Goal: Information Seeking & Learning: Find specific fact

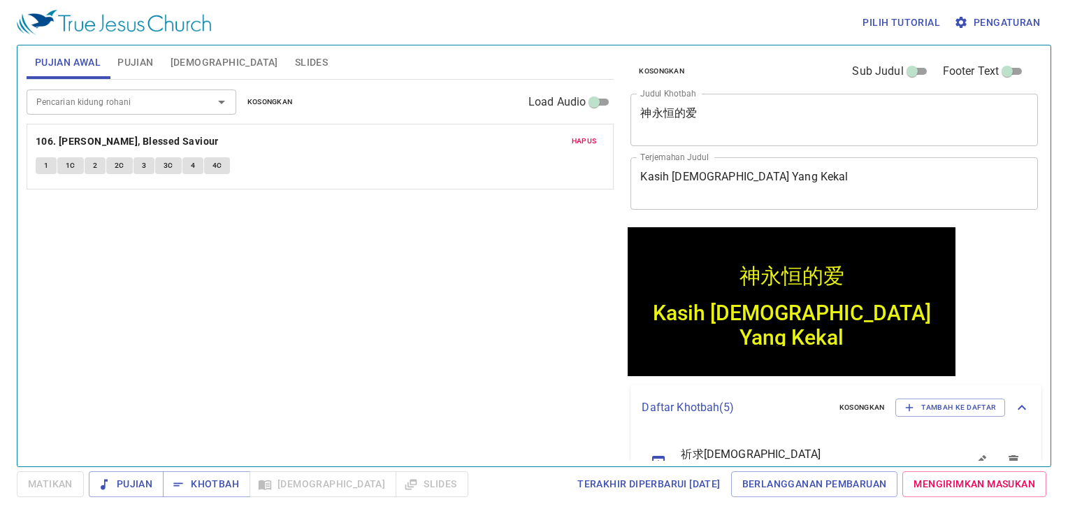
click at [284, 100] on span "Kosongkan" at bounding box center [269, 102] width 45 height 13
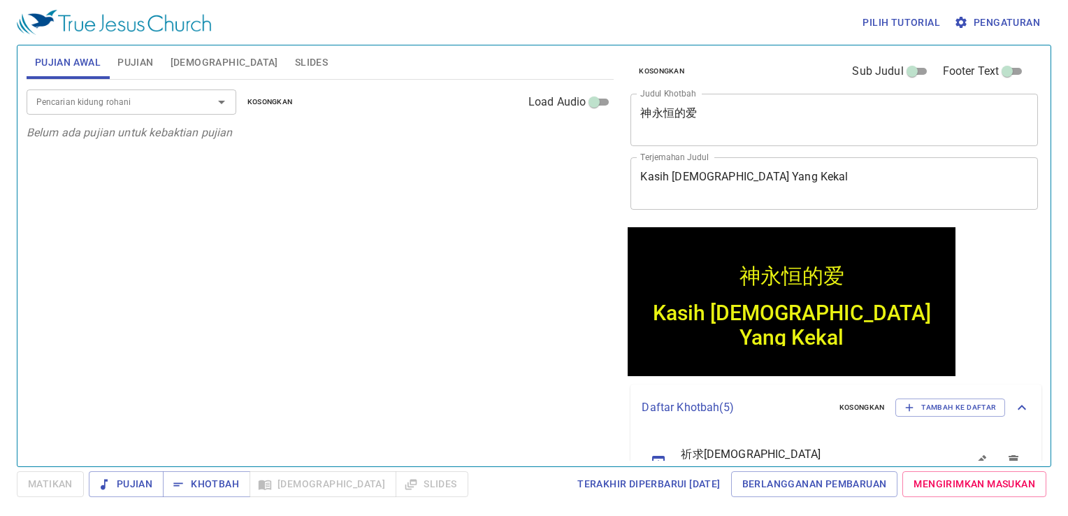
click at [151, 109] on input "Pencarian kidung rohani" at bounding box center [111, 102] width 160 height 16
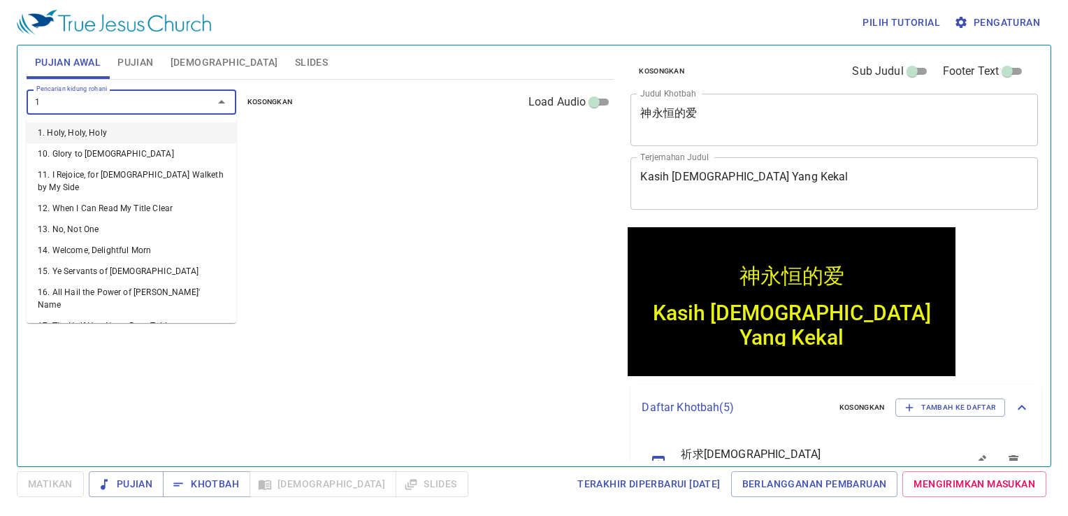
type input "1"
click at [147, 103] on input "Pencarian kidung rohani" at bounding box center [111, 102] width 160 height 16
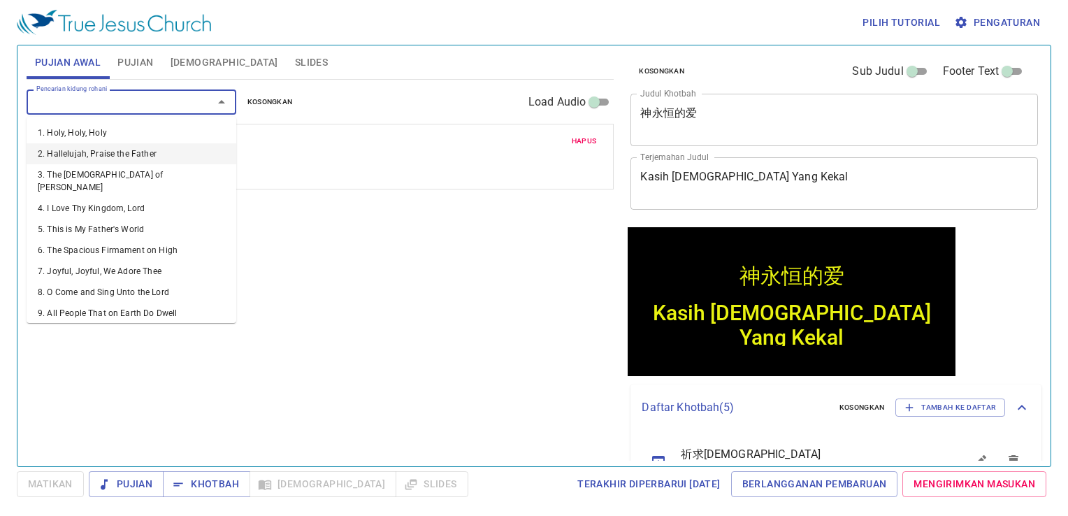
click at [376, 66] on div "Pujian Awal Pujian Alkitab Slides" at bounding box center [321, 62] width 588 height 34
click at [134, 103] on input "Pencarian kidung rohani" at bounding box center [111, 102] width 160 height 16
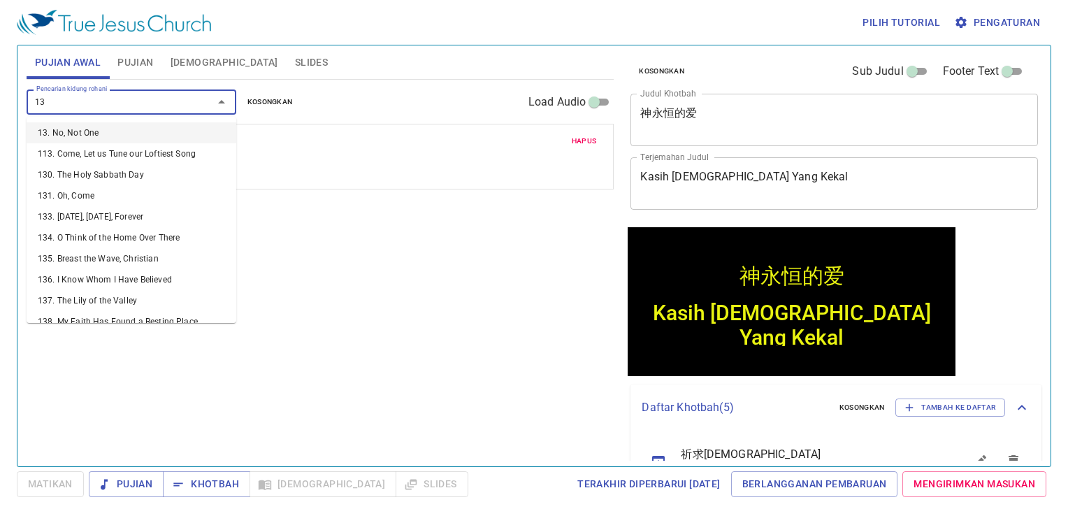
type input "136"
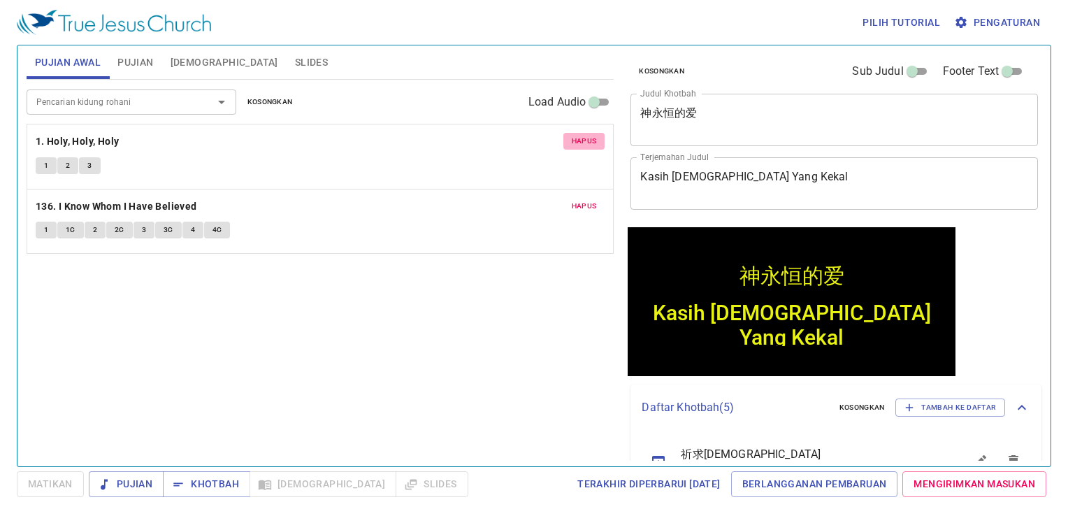
click at [587, 141] on span "Hapus" at bounding box center [584, 141] width 25 height 13
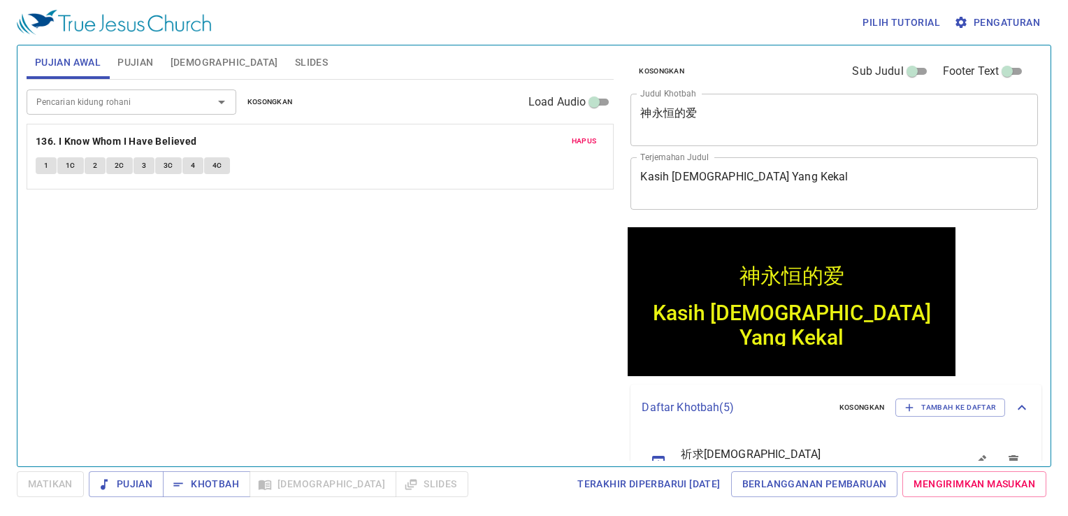
drag, startPoint x: 186, startPoint y: 63, endPoint x: 194, endPoint y: 63, distance: 7.7
click at [186, 63] on span "[DEMOGRAPHIC_DATA]" at bounding box center [225, 62] width 108 height 17
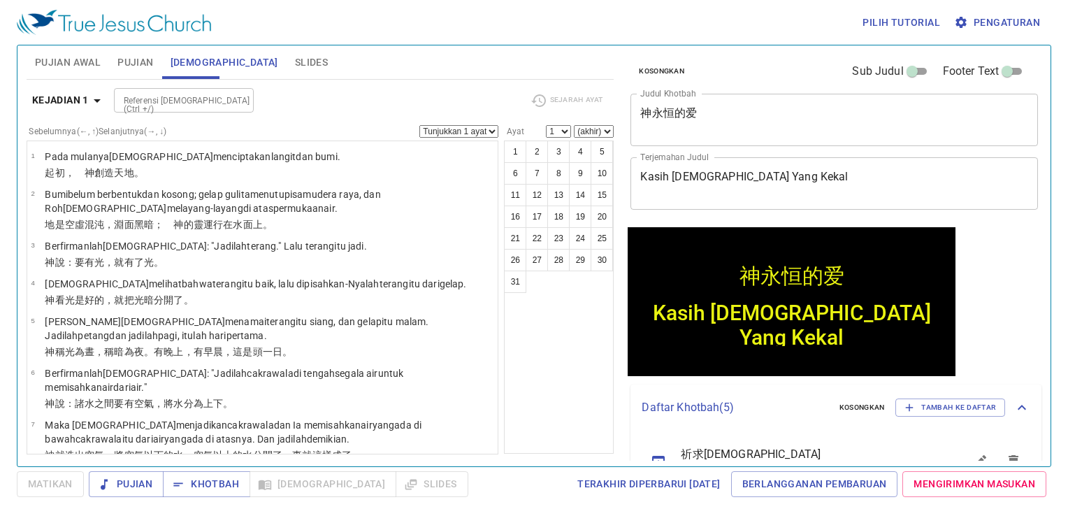
click at [707, 121] on textarea "神永恒的爱" at bounding box center [834, 119] width 388 height 27
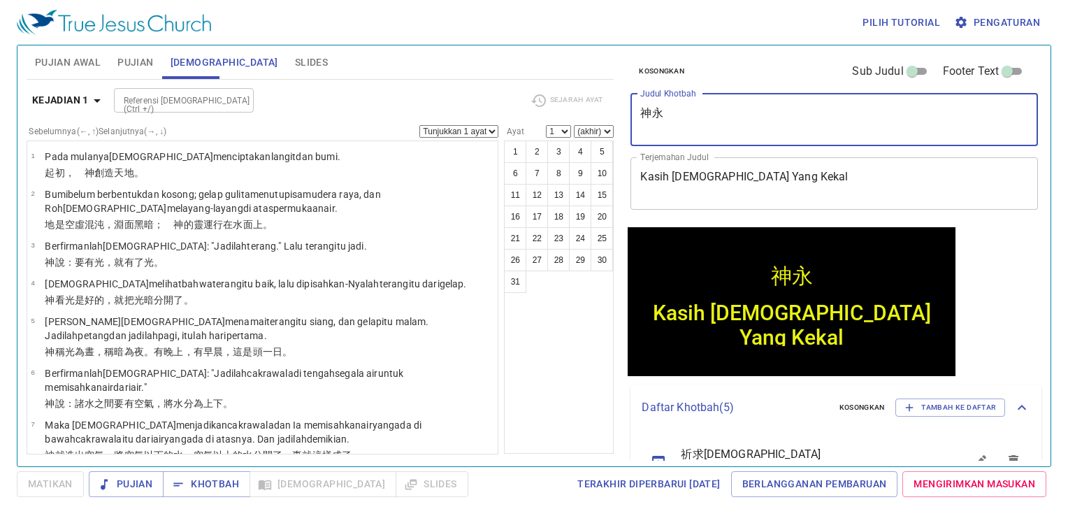
type textarea "神"
type textarea "d"
type textarea "t"
type textarea "底马的zuo"
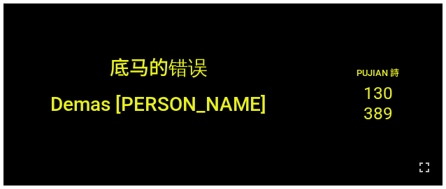
click at [251, 6] on div "底马的错误 底马的错误 Demas [PERSON_NAME] Demas [PERSON_NAME] Pujian 詩 130 389" at bounding box center [222, 94] width 439 height 182
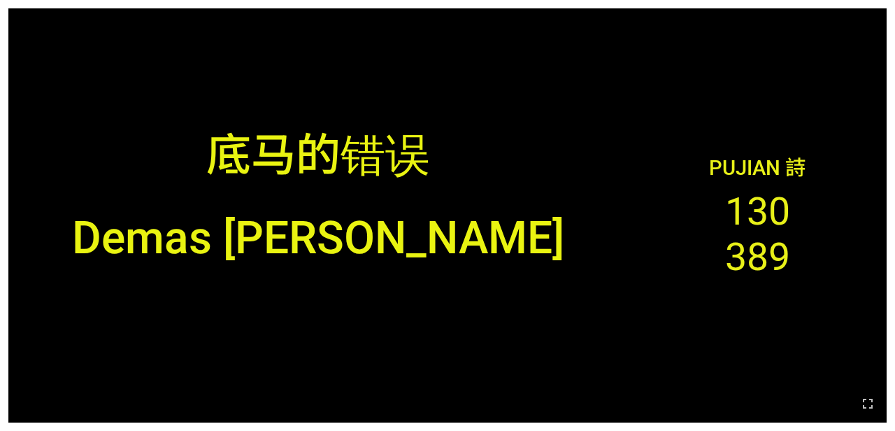
click at [612, 164] on div "底马的错误" at bounding box center [318, 112] width 620 height 166
click at [538, 99] on div "底马的错误" at bounding box center [318, 112] width 620 height 166
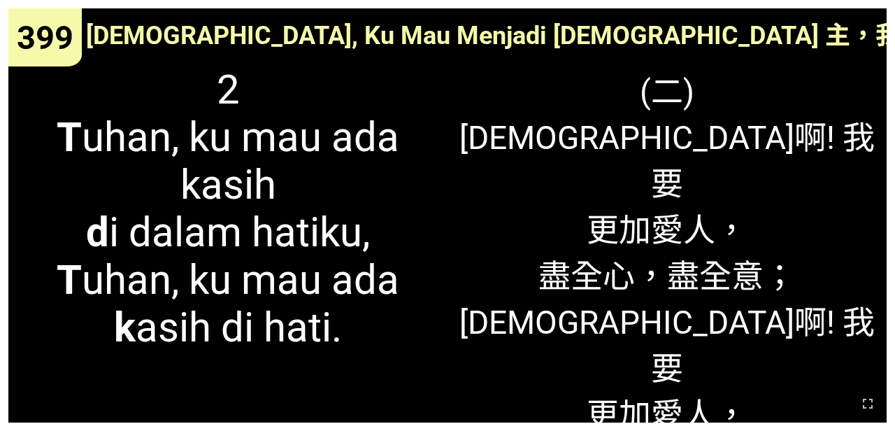
click at [384, 243] on span "2 T uhan, ku mau ada kasih d i dalam hatiku, T uhan, ku mau ada k asih di hati." at bounding box center [227, 208] width 421 height 285
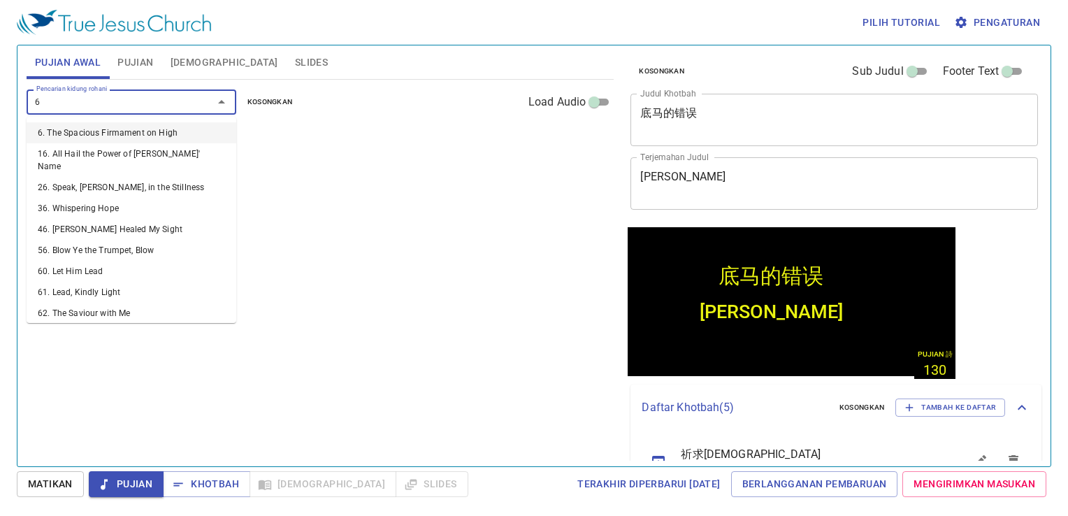
type input "65"
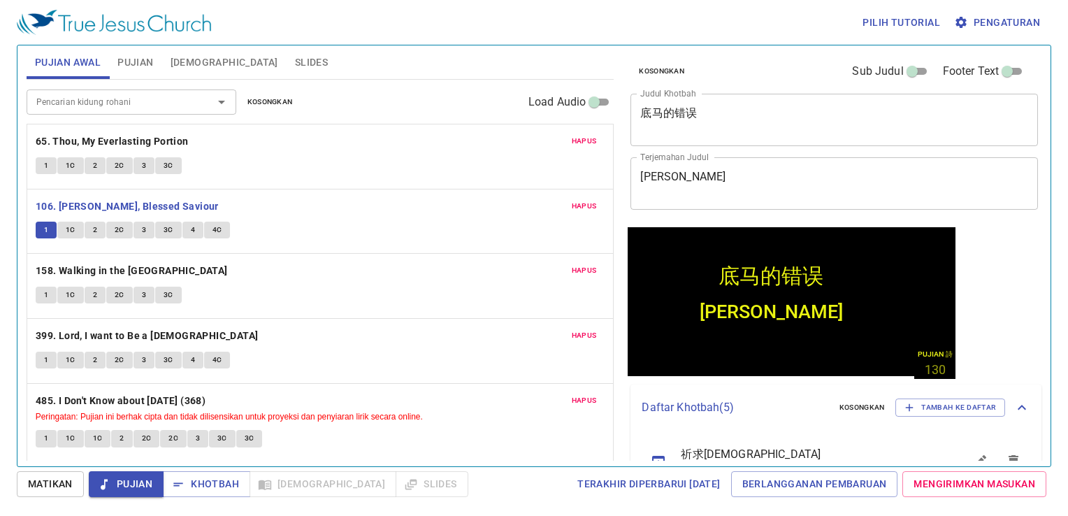
click at [44, 230] on span "1" at bounding box center [46, 230] width 4 height 13
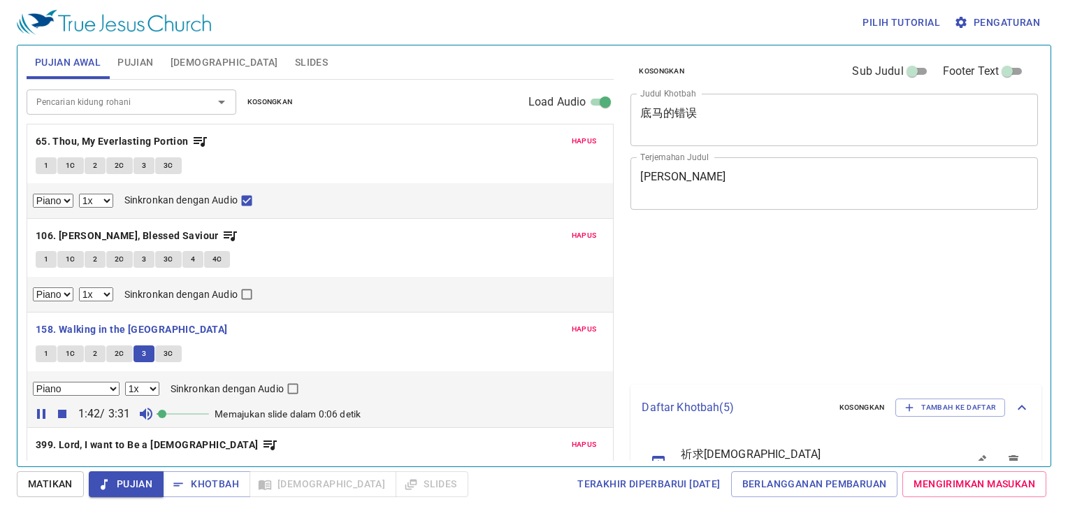
select select "1"
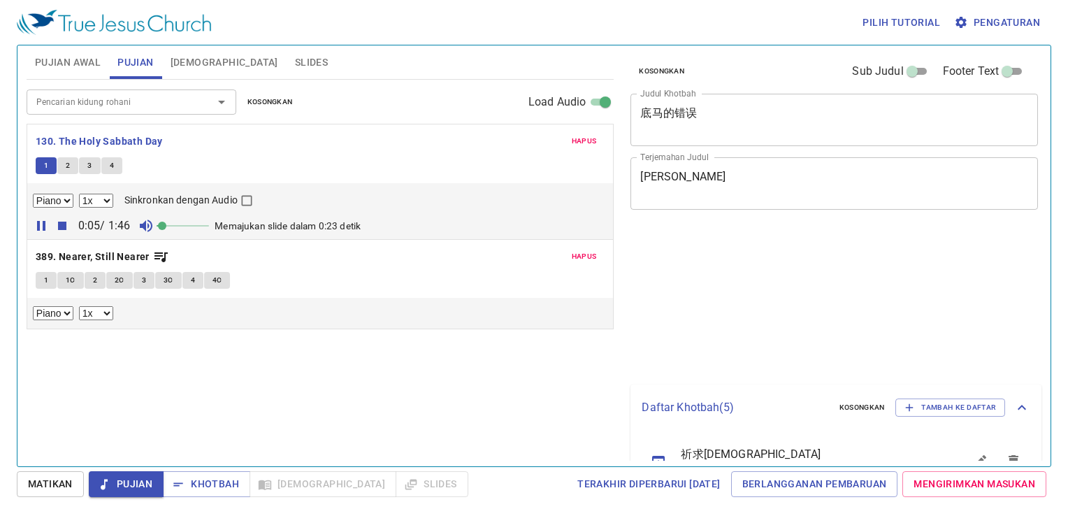
select select "1"
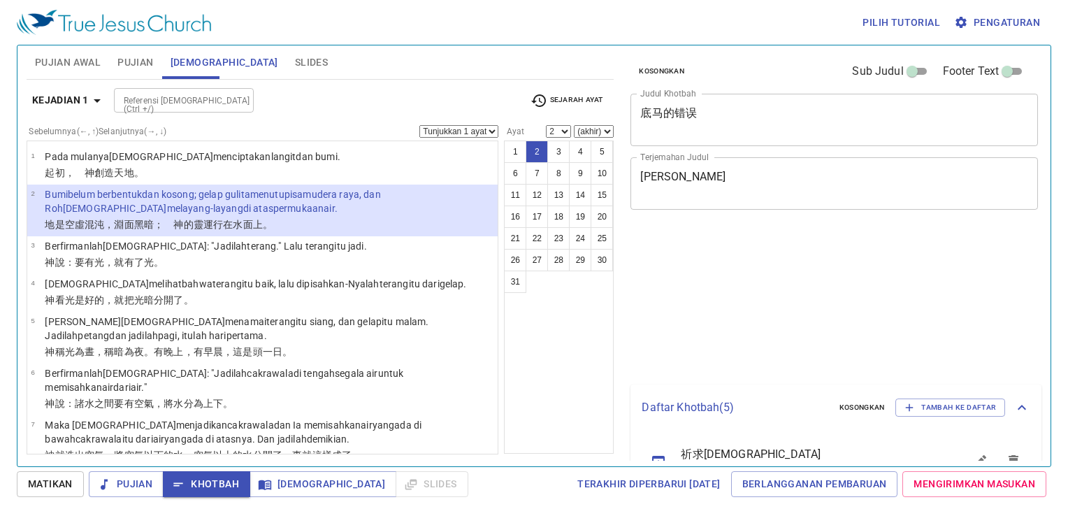
select select "2"
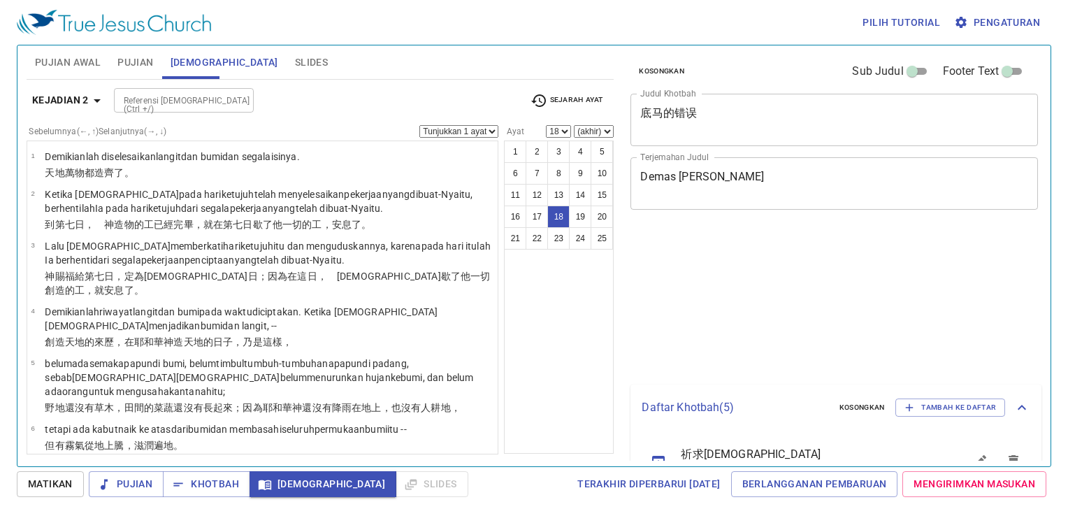
select select "18"
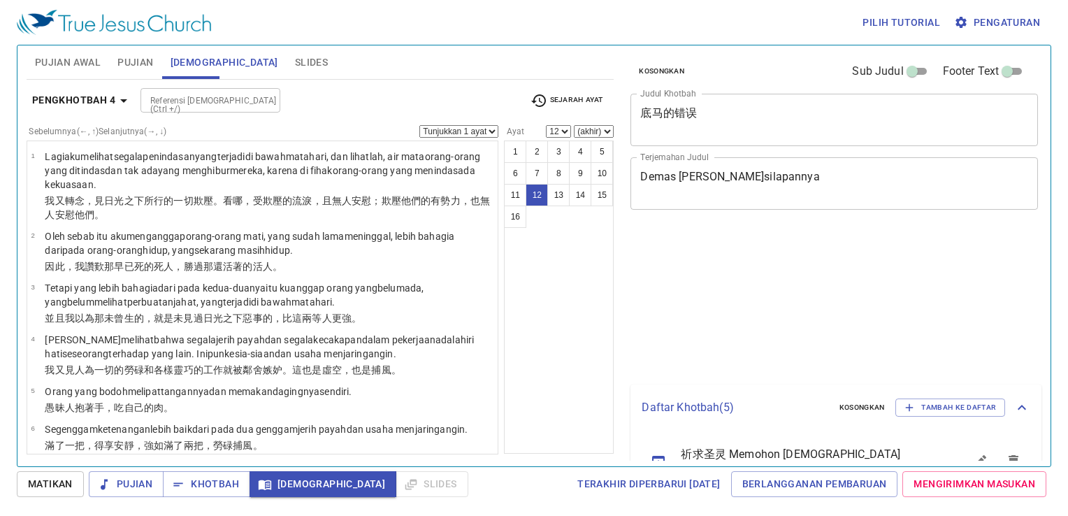
select select "12"
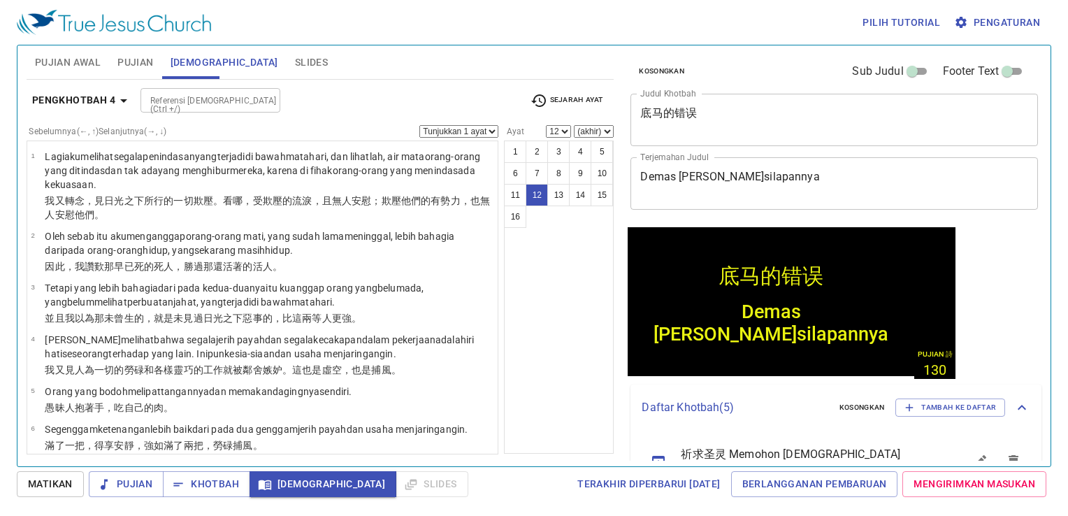
scroll to position [373, 0]
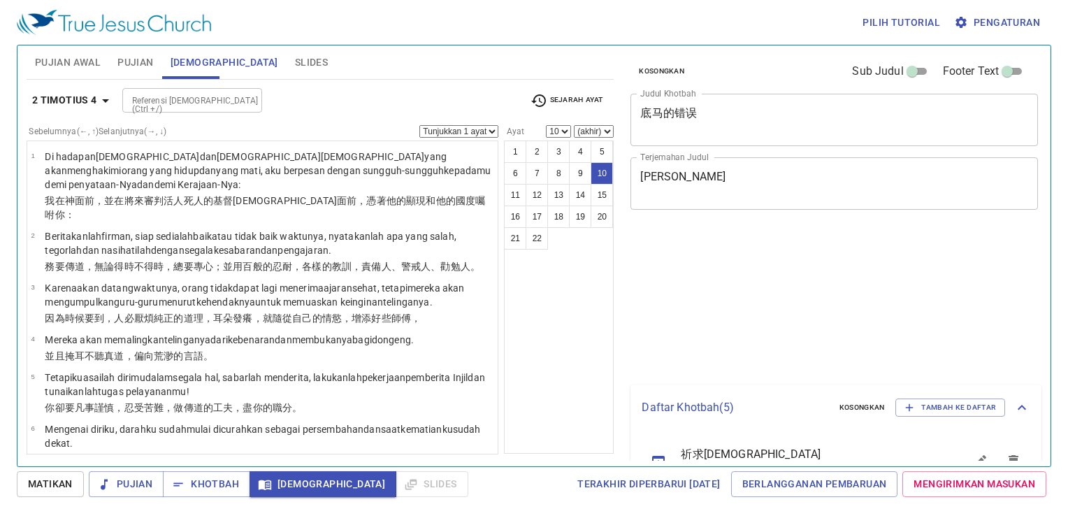
select select "10"
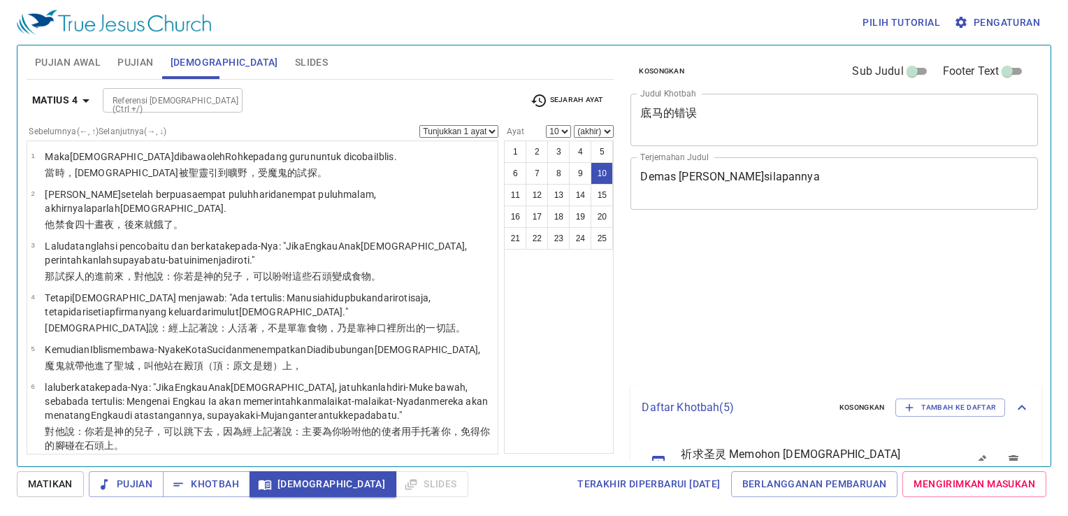
select select "10"
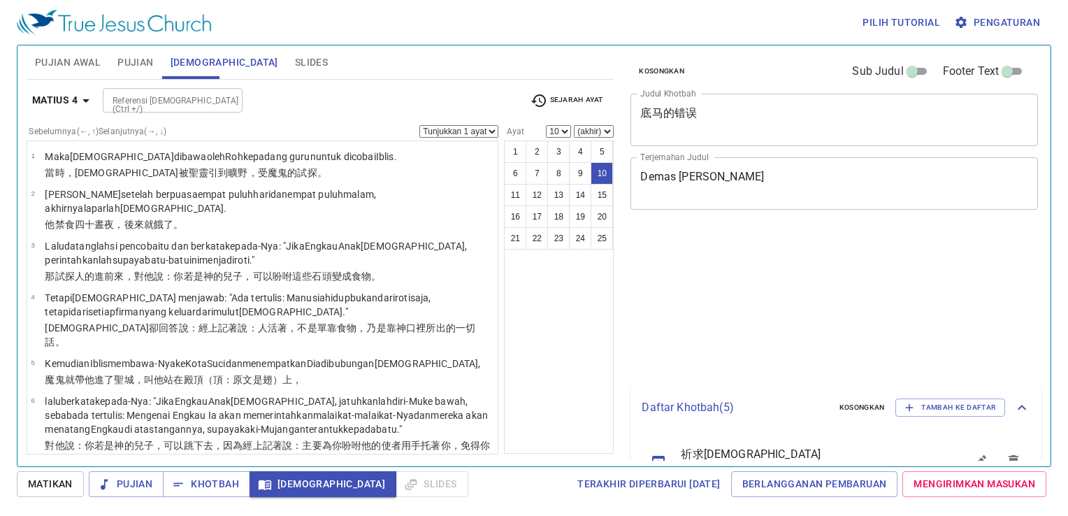
select select "10"
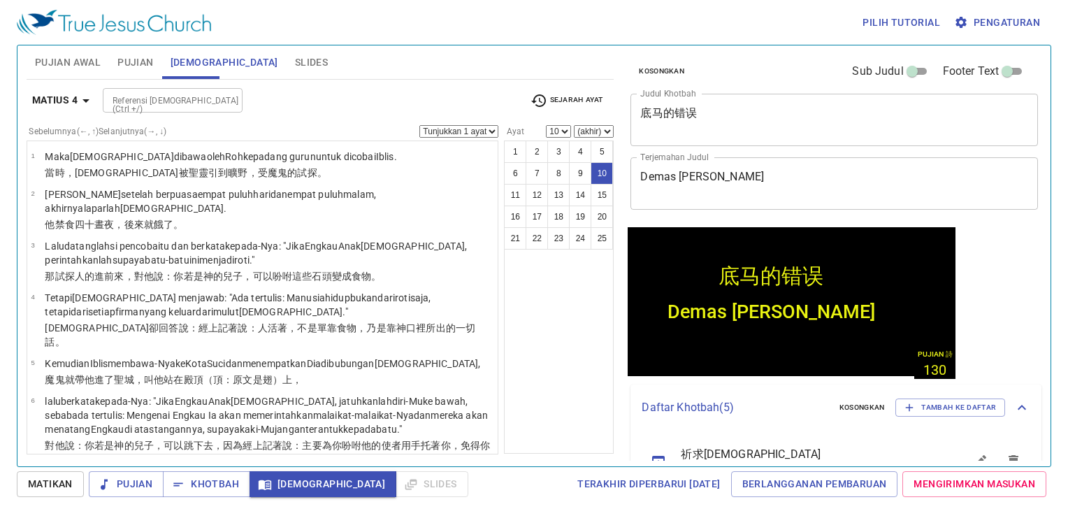
scroll to position [319, 0]
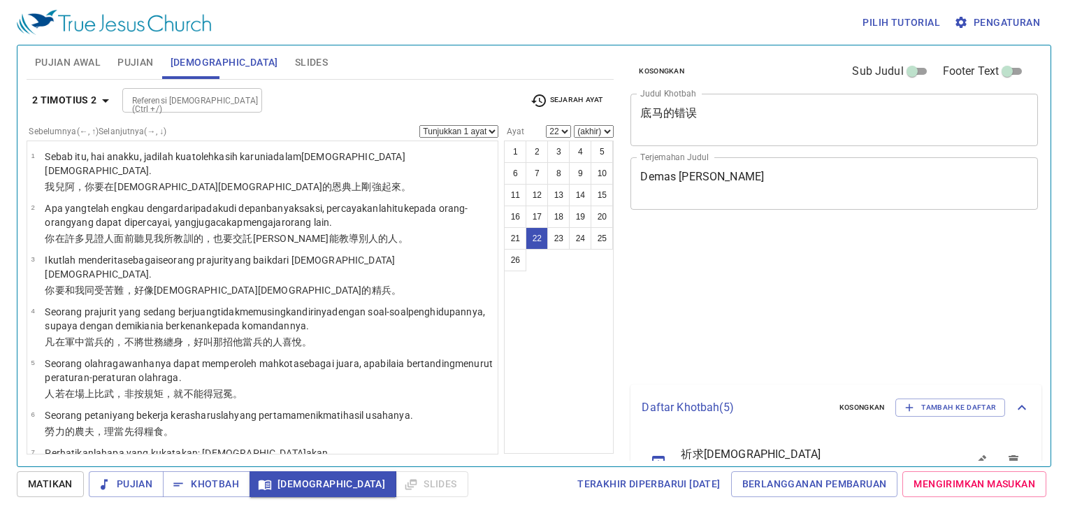
select select "22"
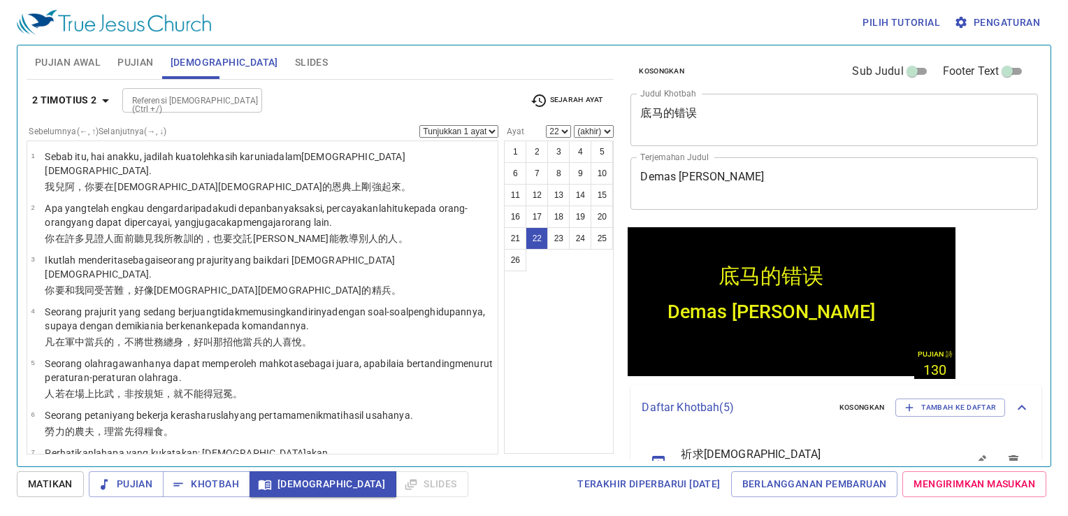
scroll to position [962, 0]
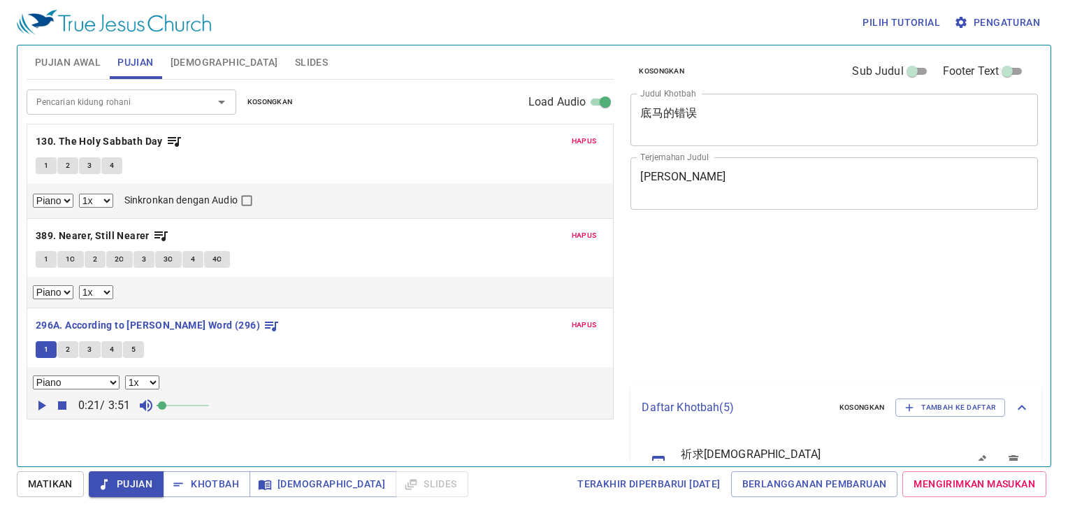
select select "1"
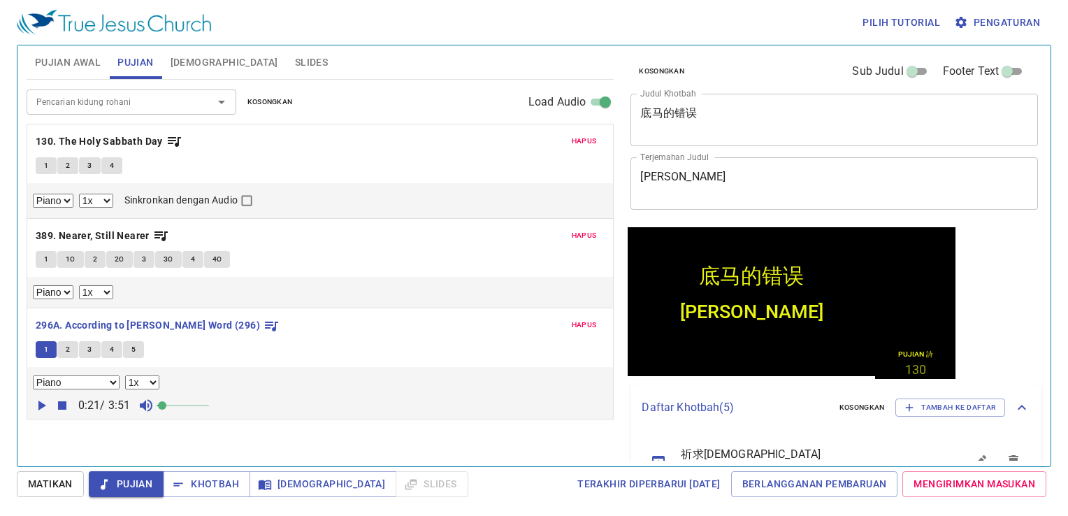
click at [66, 345] on span "2" at bounding box center [68, 349] width 4 height 13
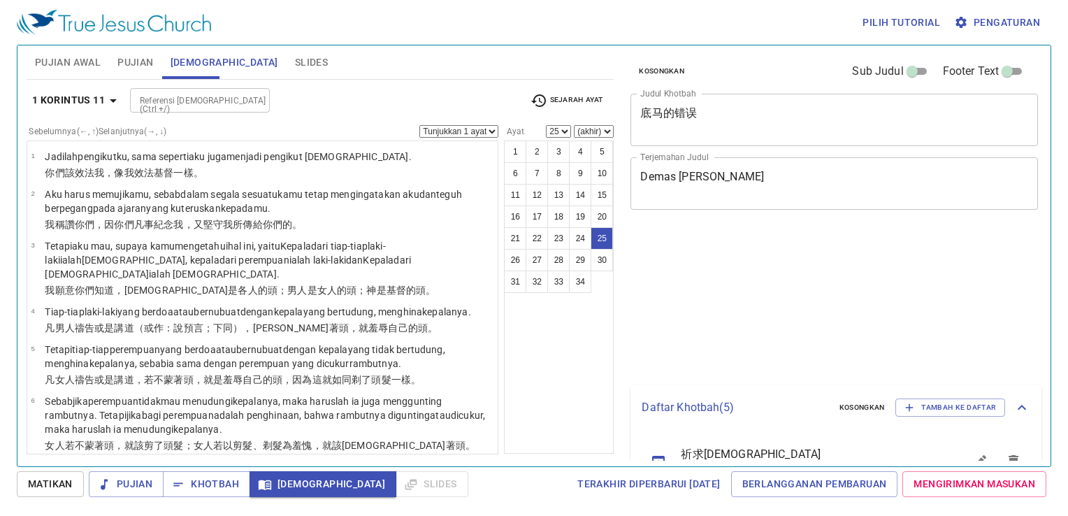
select select "25"
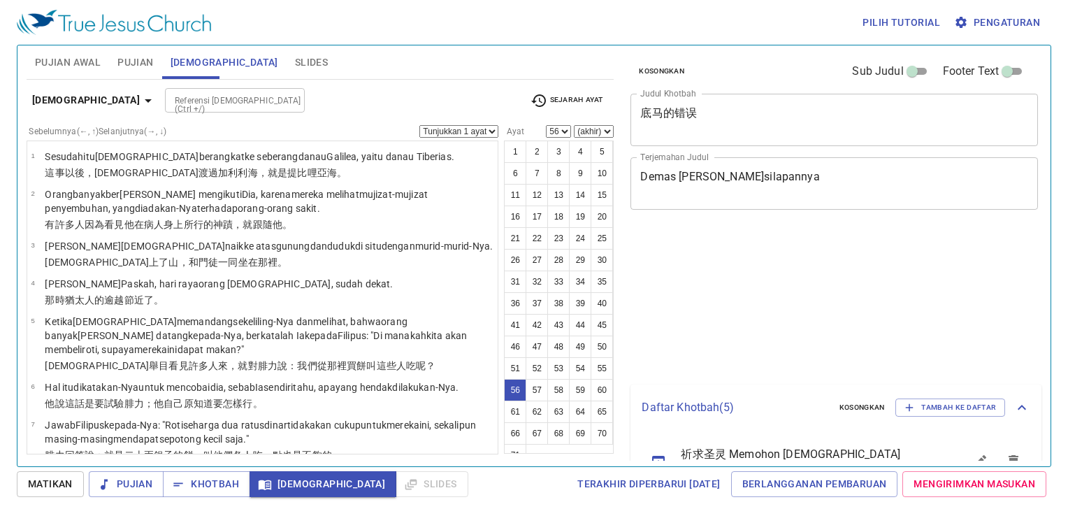
select select "56"
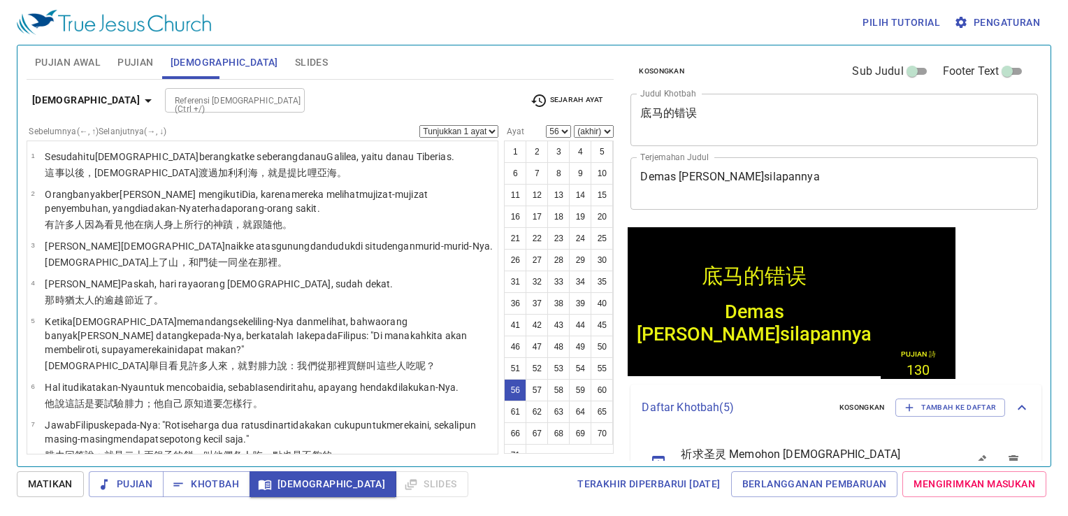
scroll to position [2481, 0]
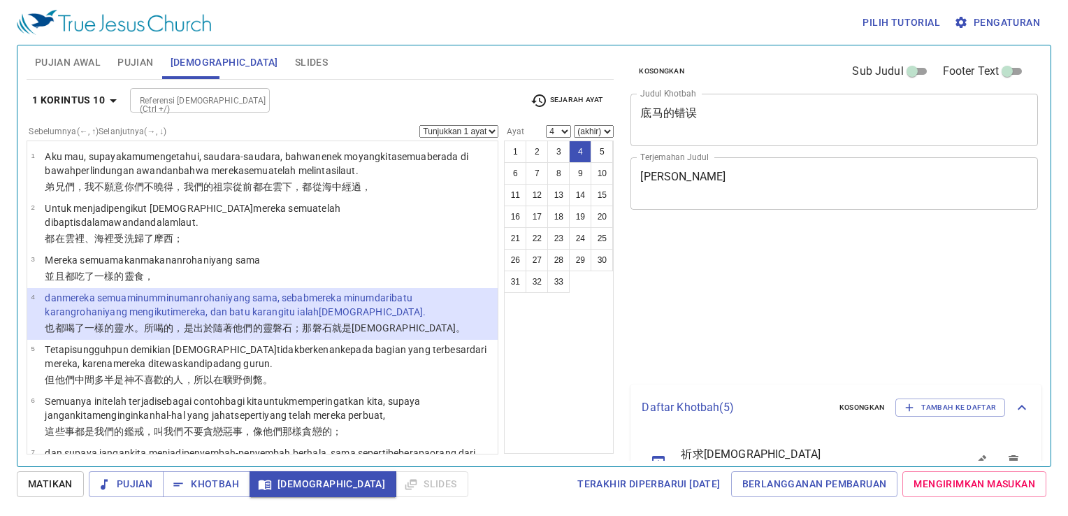
select select "4"
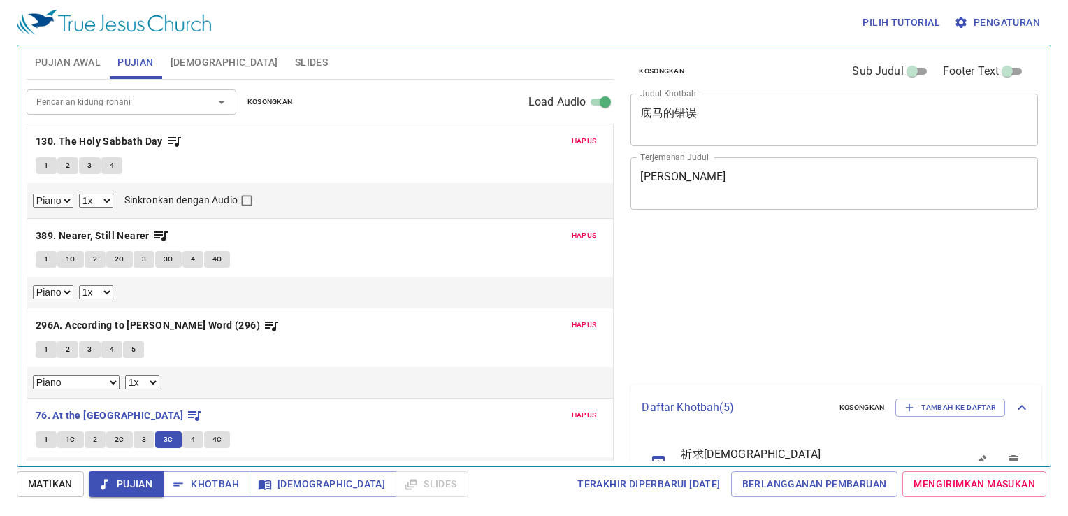
select select "1"
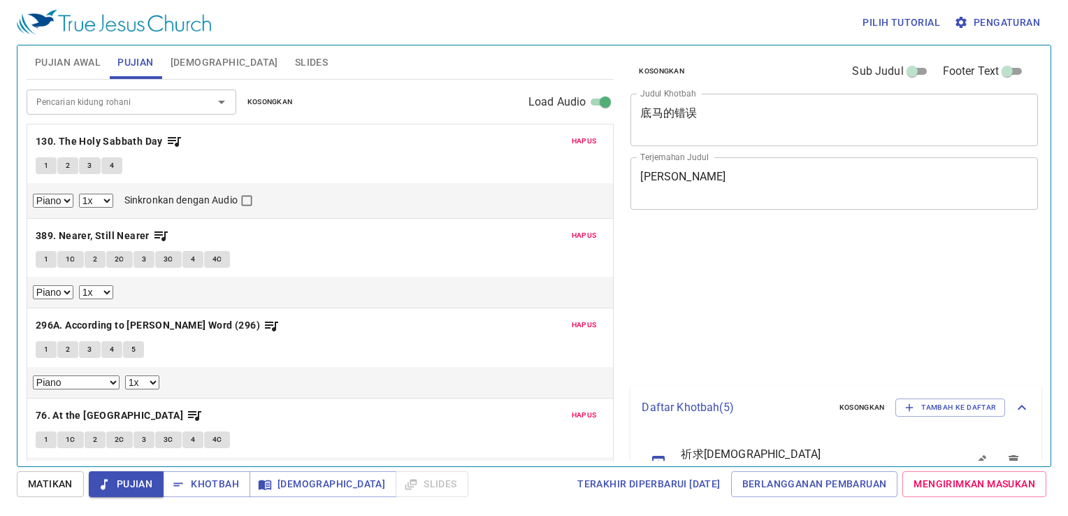
select select "1"
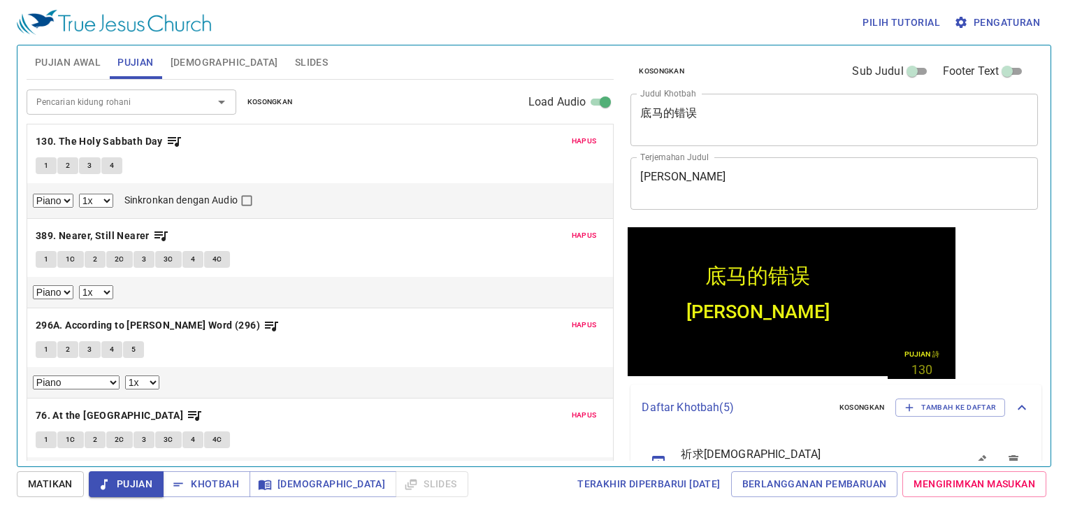
scroll to position [232, 0]
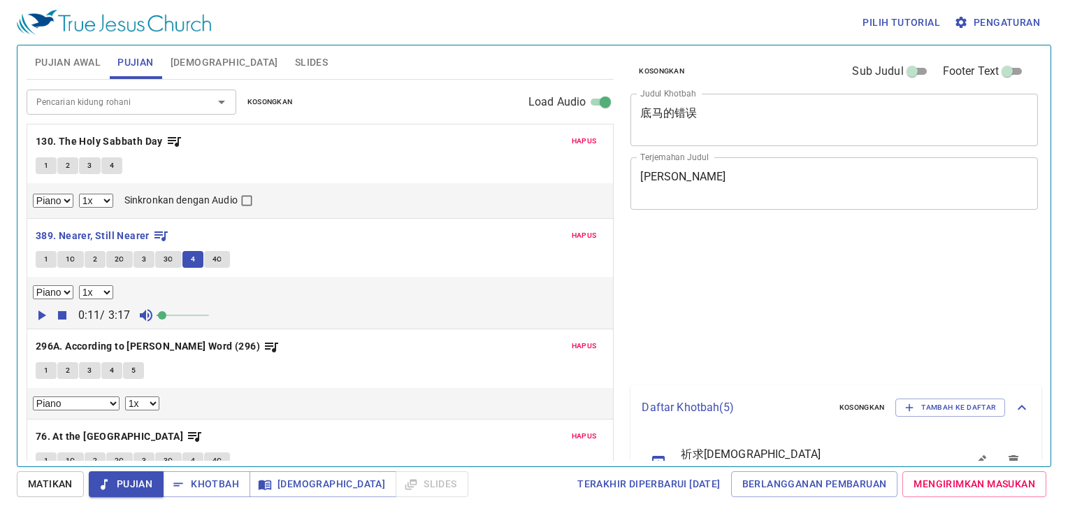
select select "1"
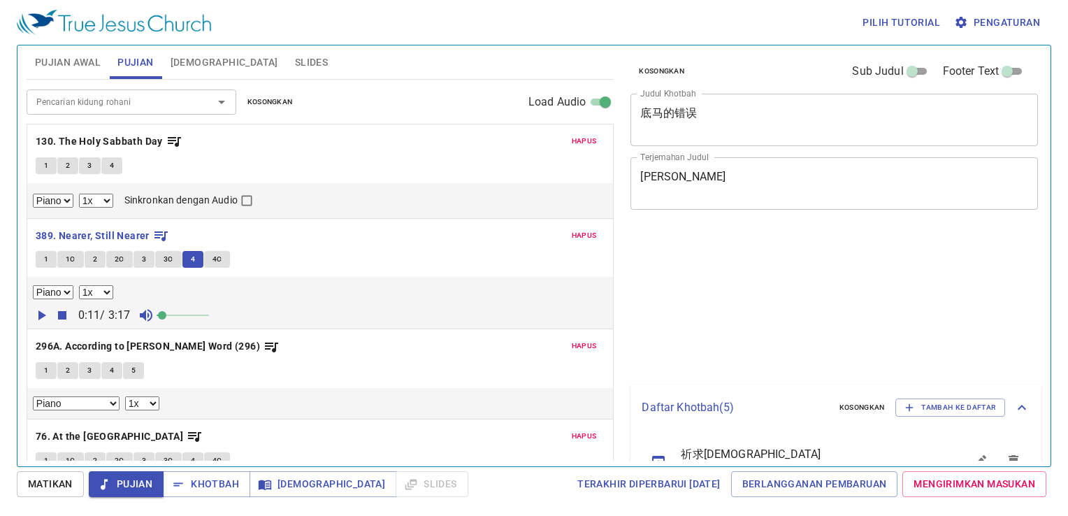
select select "1"
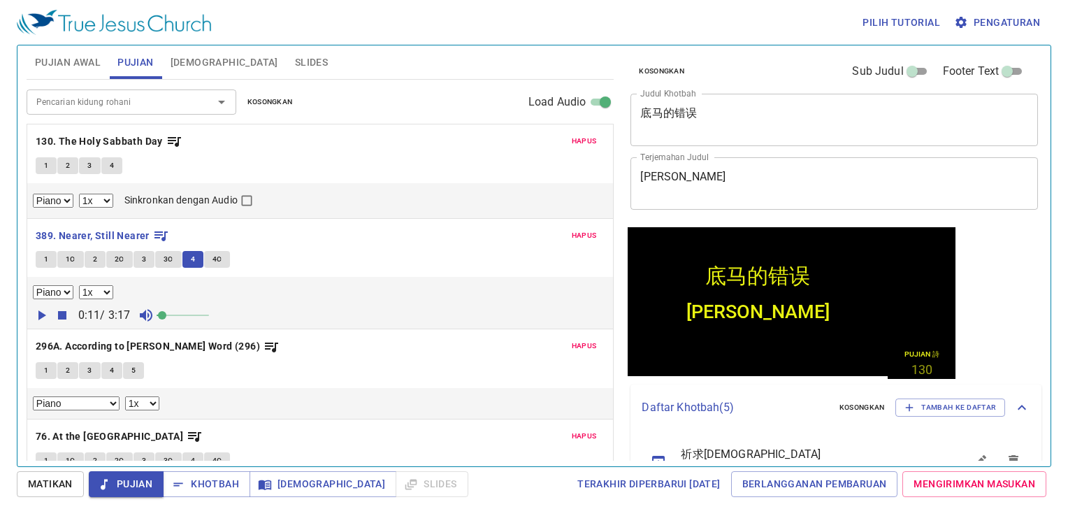
scroll to position [92, 0]
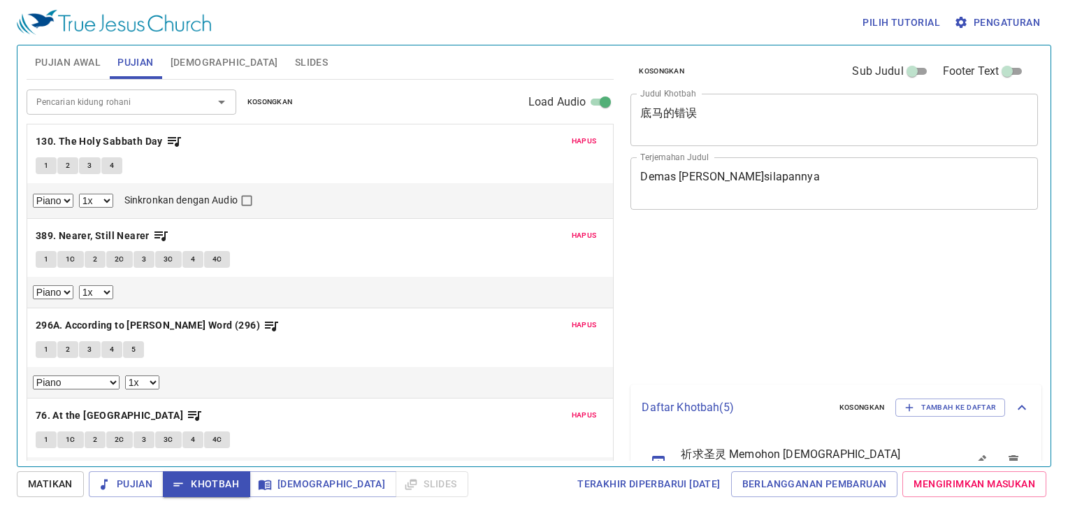
select select "1"
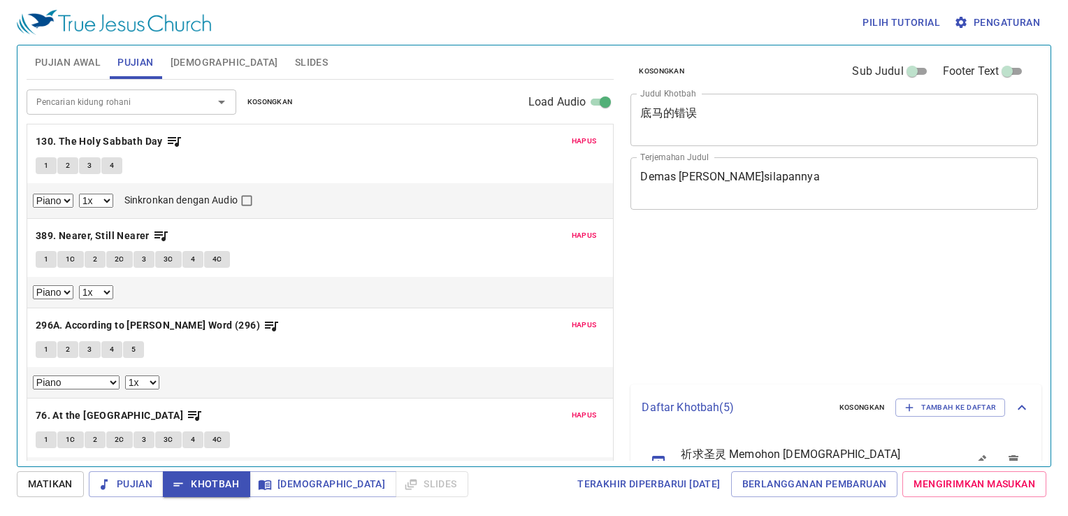
select select "1"
